Goal: Task Accomplishment & Management: Use online tool/utility

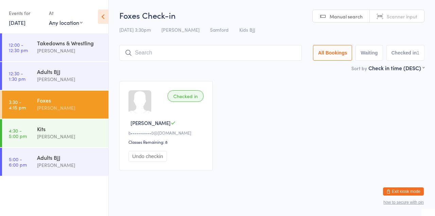
click at [64, 132] on div "Kits" at bounding box center [70, 128] width 66 height 7
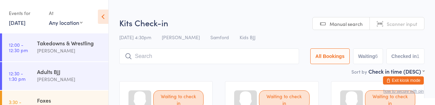
click at [206, 75] on div "Sort by Check in time (DESC) First name (ASC) First name (DESC) Last name (ASC)…" at bounding box center [272, 70] width 306 height 7
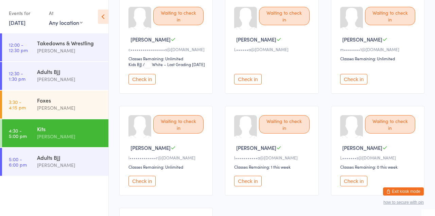
click at [146, 84] on button "Check in" at bounding box center [142, 79] width 27 height 11
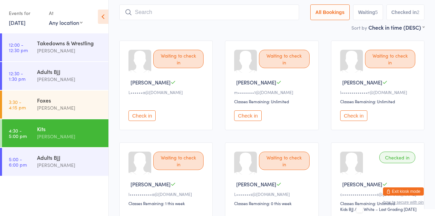
scroll to position [40, 0]
click at [154, 121] on button "Check in" at bounding box center [142, 116] width 27 height 11
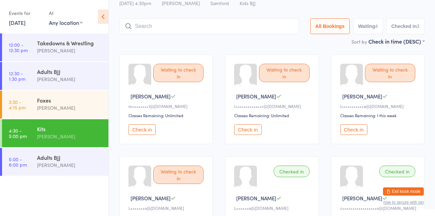
scroll to position [0, 0]
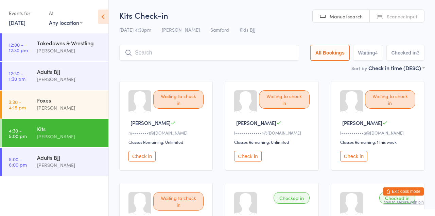
click at [252, 161] on button "Check in" at bounding box center [247, 156] width 27 height 11
click at [76, 112] on div "[PERSON_NAME]" at bounding box center [70, 108] width 66 height 8
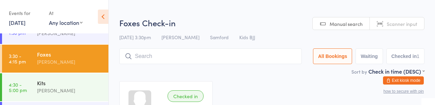
scroll to position [50, 0]
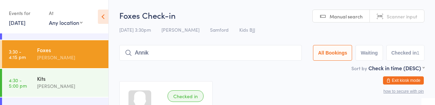
type input "Annika"
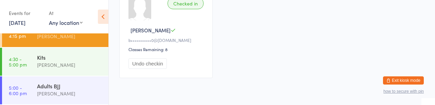
scroll to position [93, 0]
click at [72, 63] on div "[PERSON_NAME]" at bounding box center [70, 65] width 66 height 8
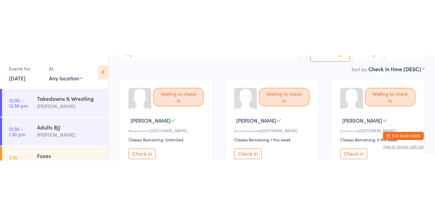
scroll to position [59, 0]
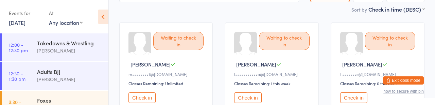
click at [254, 103] on button "Check in" at bounding box center [247, 97] width 27 height 11
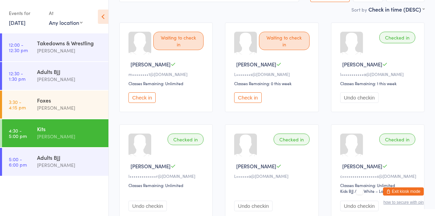
scroll to position [58, 0]
click at [249, 103] on button "Check in" at bounding box center [247, 98] width 27 height 11
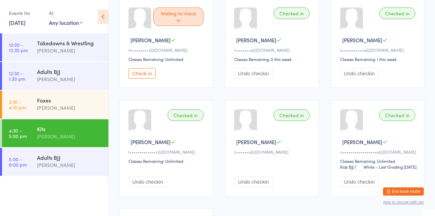
scroll to position [0, 0]
